Goal: Task Accomplishment & Management: Use online tool/utility

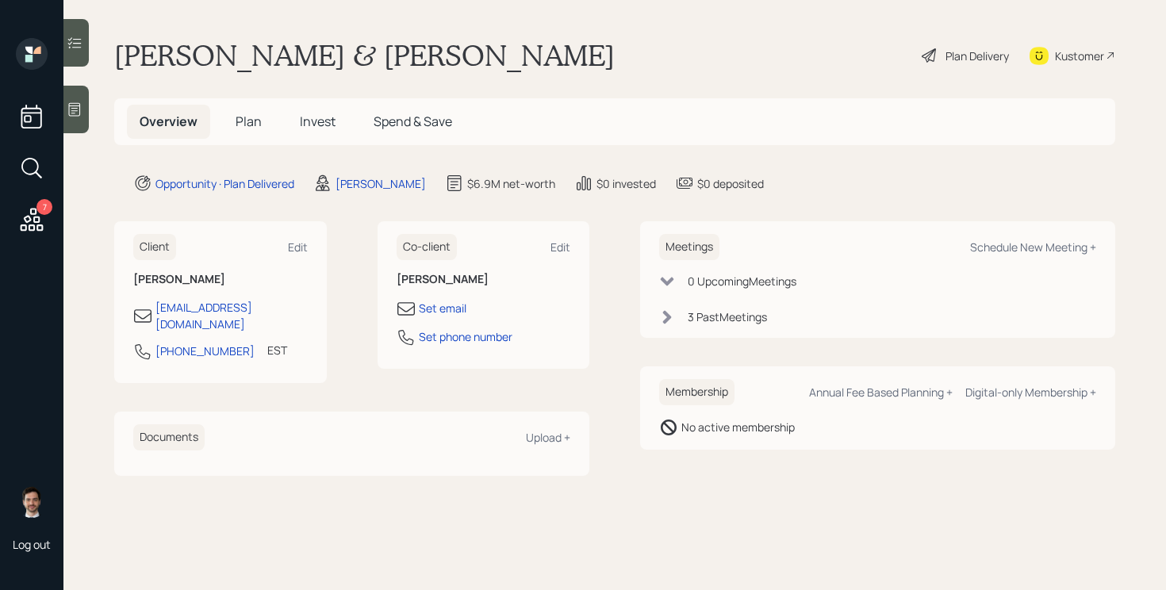
click at [243, 115] on span "Plan" at bounding box center [249, 121] width 26 height 17
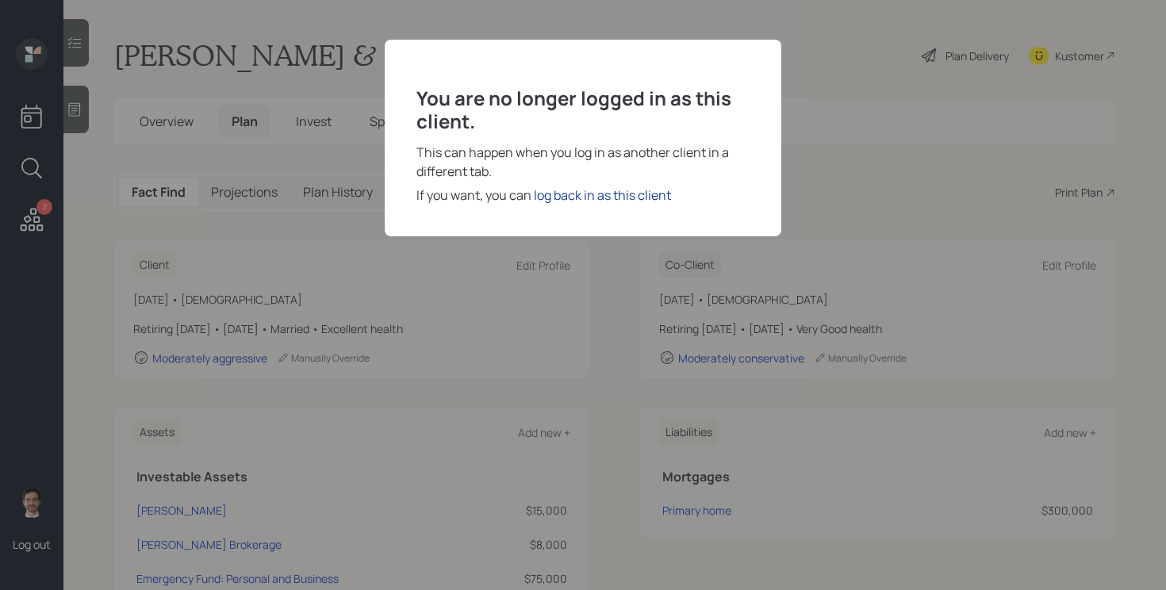
click at [560, 198] on div "log back in as this client" at bounding box center [602, 195] width 137 height 19
